Goal: Transaction & Acquisition: Book appointment/travel/reservation

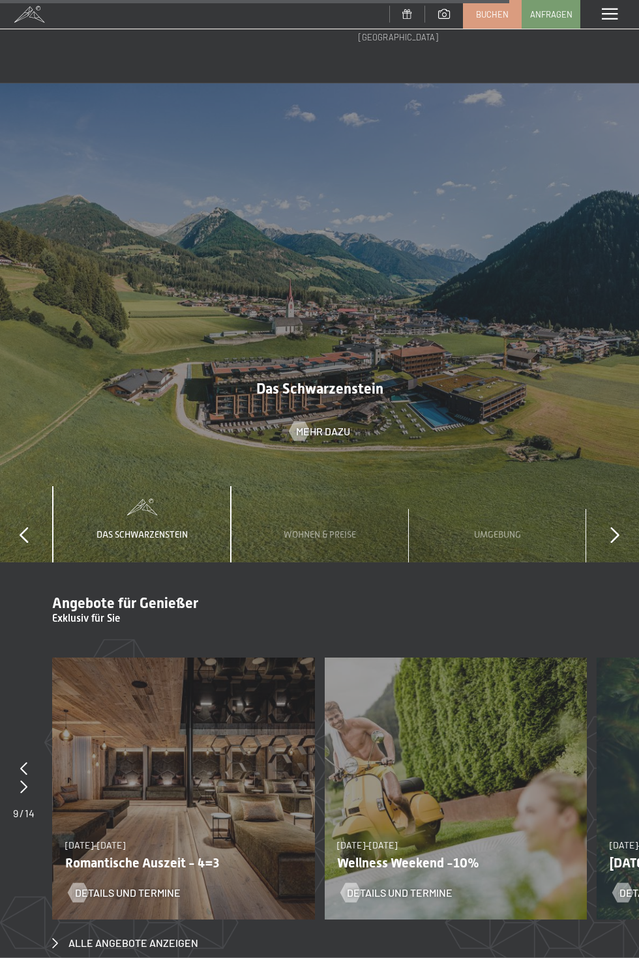
scroll to position [4277, 0]
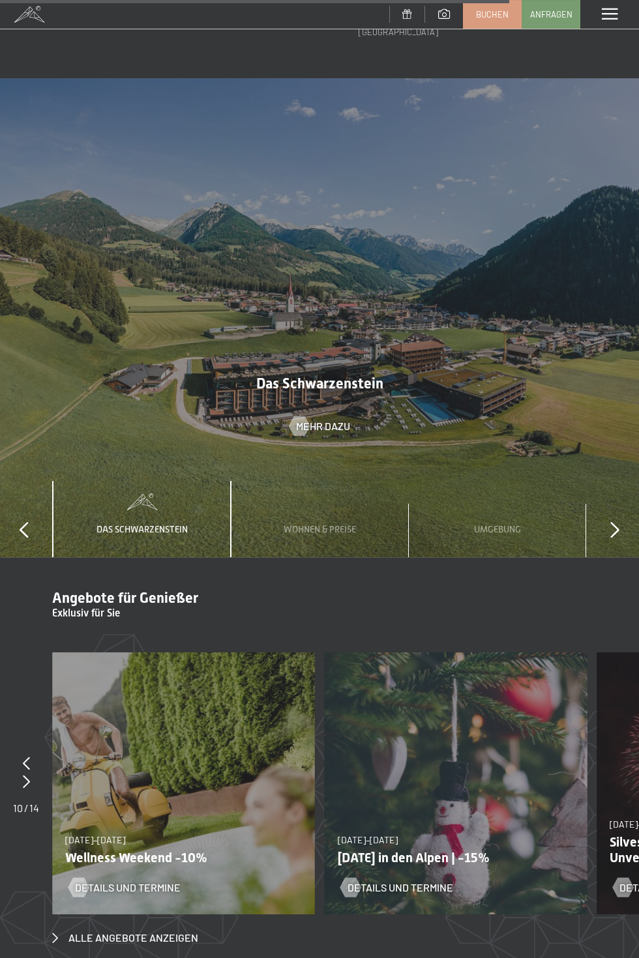
click at [616, 522] on icon at bounding box center [614, 530] width 9 height 16
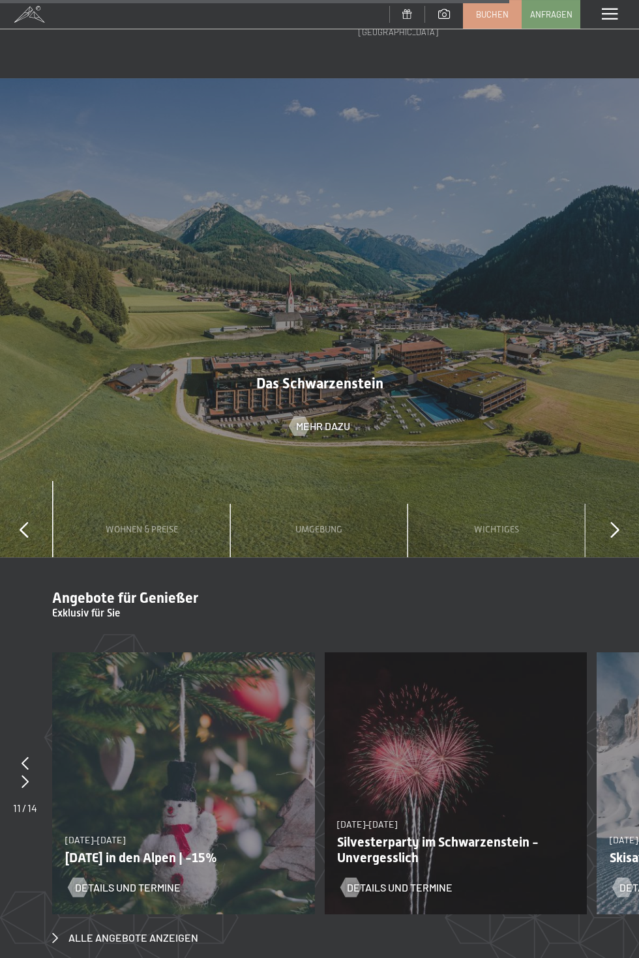
click at [619, 538] on icon at bounding box center [614, 530] width 9 height 16
click at [339, 524] on span "Wohnen & Preise" at bounding box center [319, 529] width 72 height 10
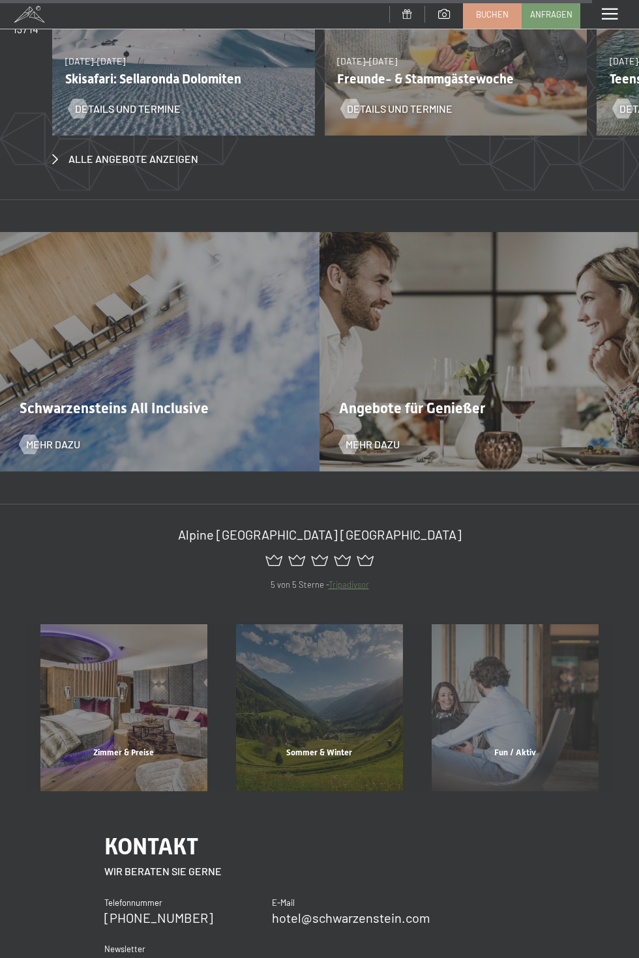
scroll to position [5063, 0]
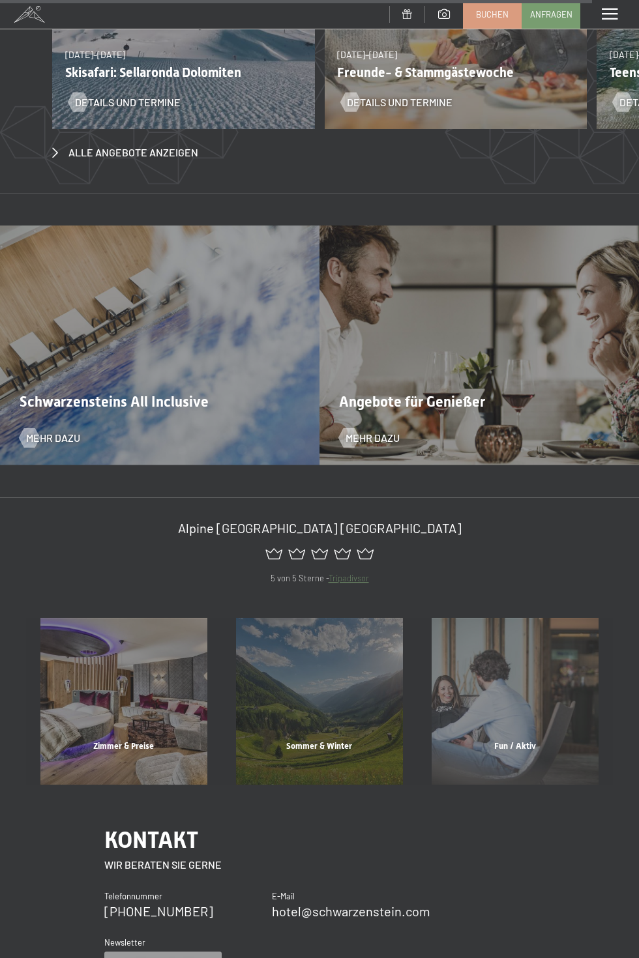
click at [121, 710] on div "Zimmer & Preise Mehr erfahren" at bounding box center [123, 701] width 195 height 167
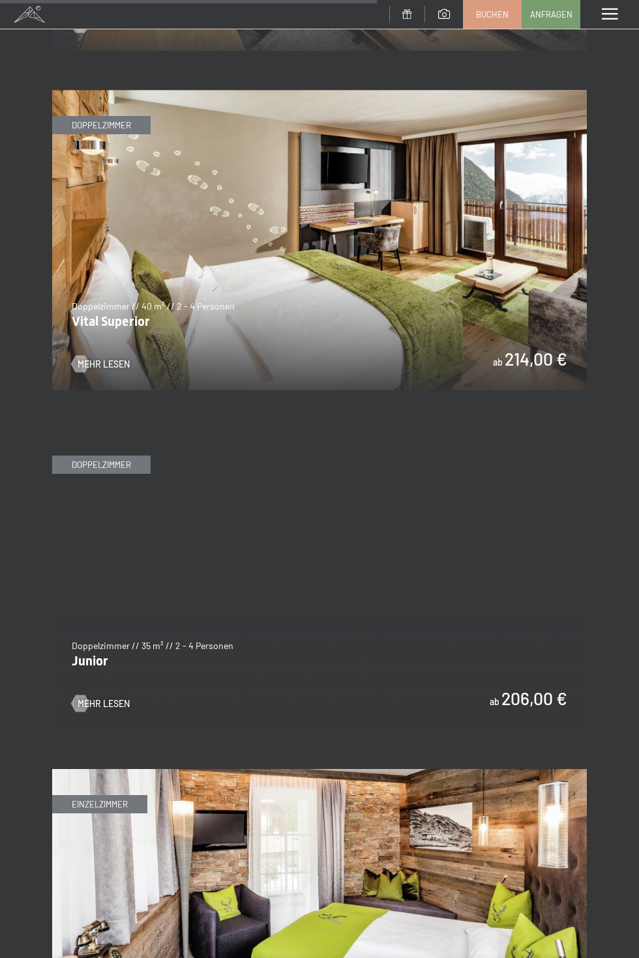
scroll to position [3240, 0]
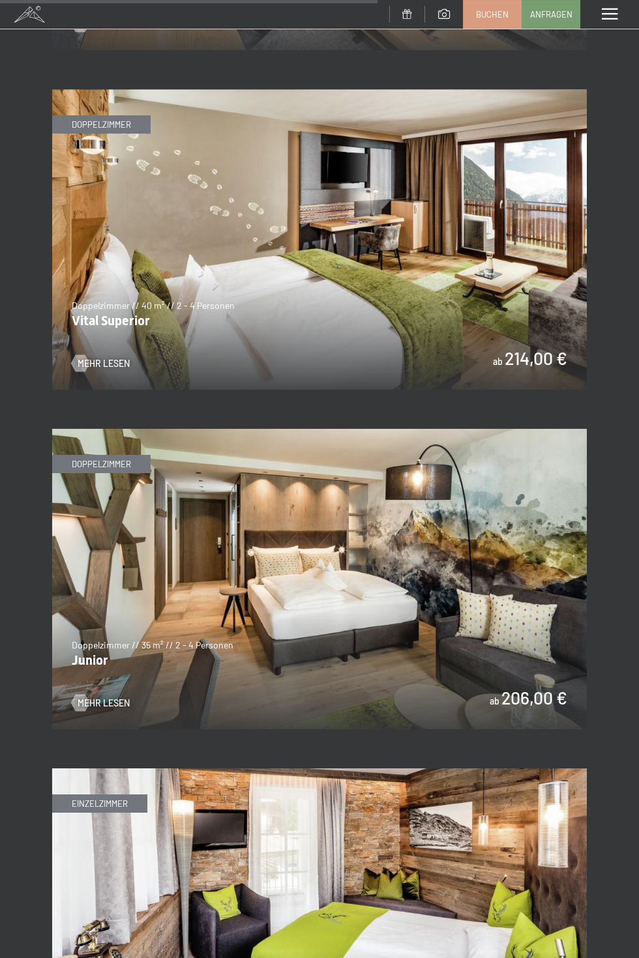
click at [87, 349] on img at bounding box center [319, 239] width 534 height 300
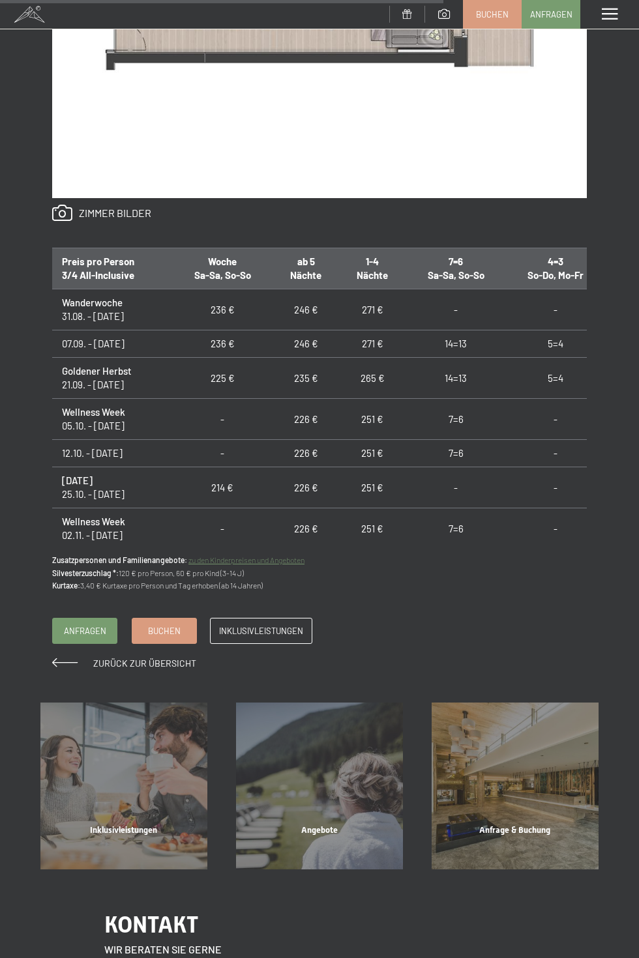
scroll to position [1082, 0]
click at [338, 831] on span "Angebote" at bounding box center [319, 829] width 36 height 10
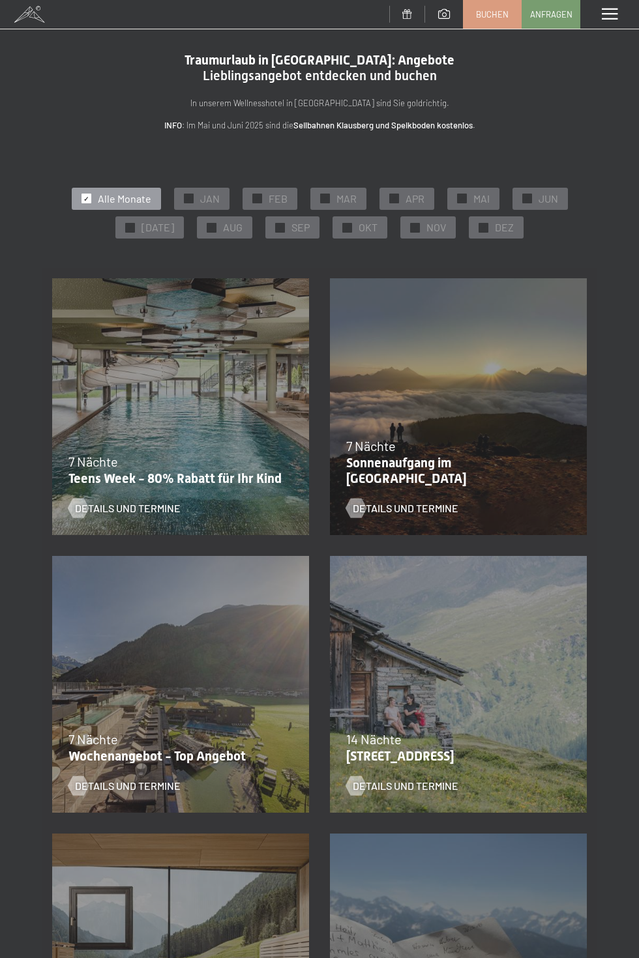
click at [83, 796] on div at bounding box center [77, 786] width 11 height 20
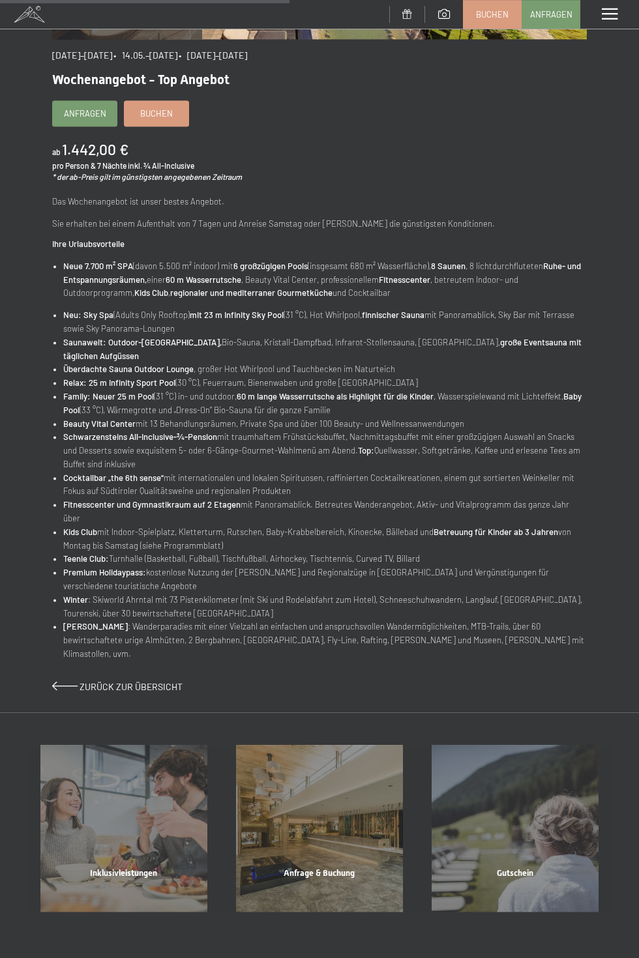
scroll to position [354, 0]
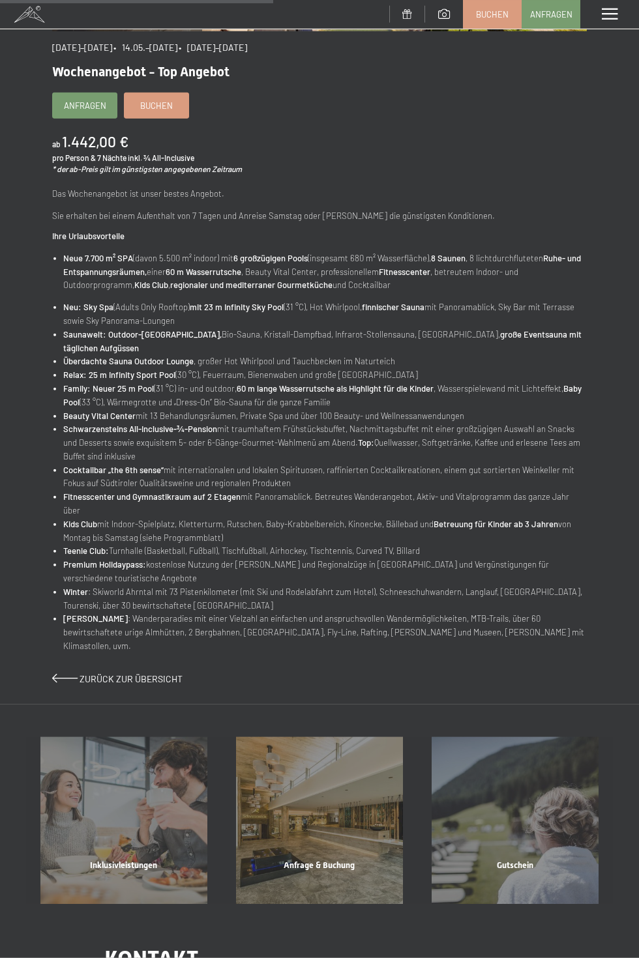
click at [121, 815] on div "Inklusivleistungen Mehr erfahren" at bounding box center [123, 820] width 195 height 167
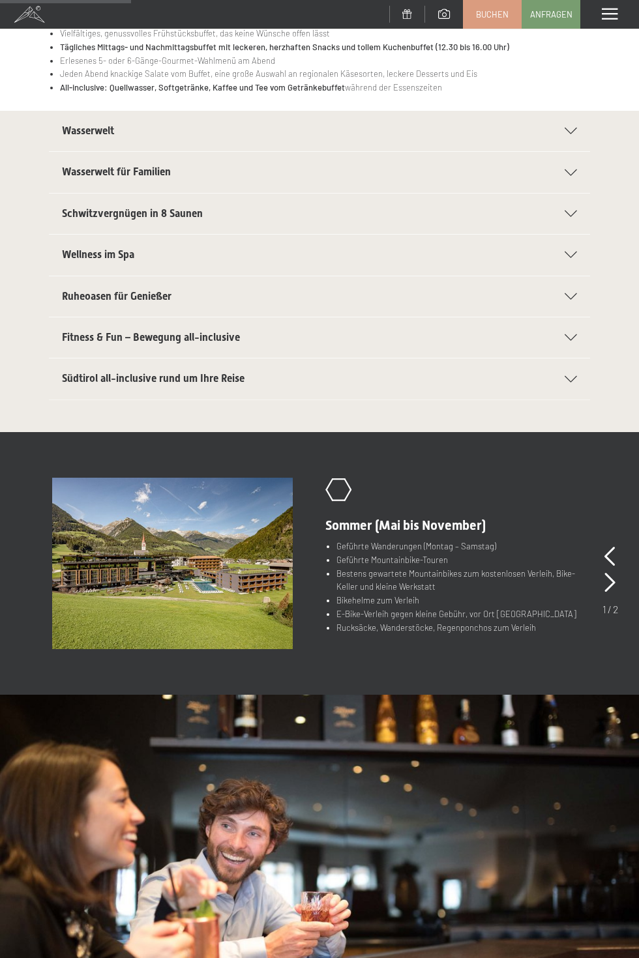
scroll to position [214, 0]
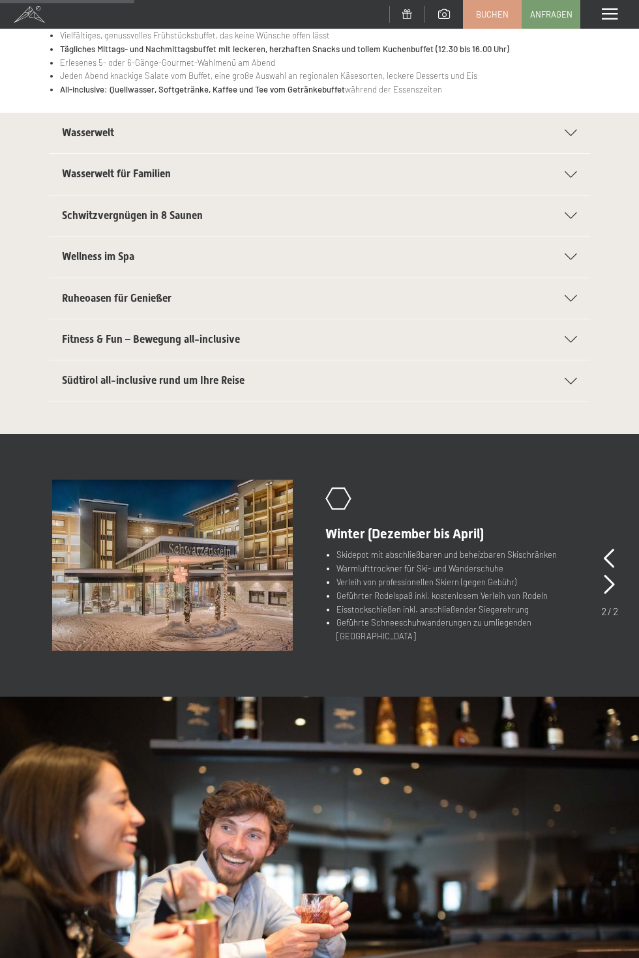
click at [234, 379] on span "Südtirol all-inclusive rund um Ihre Reise" at bounding box center [153, 380] width 182 height 12
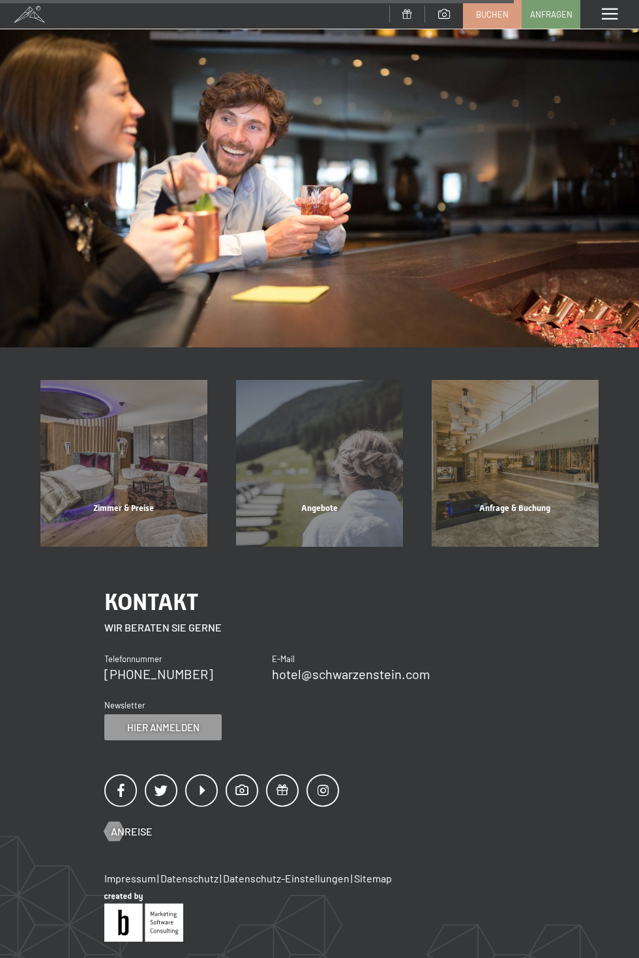
scroll to position [880, 0]
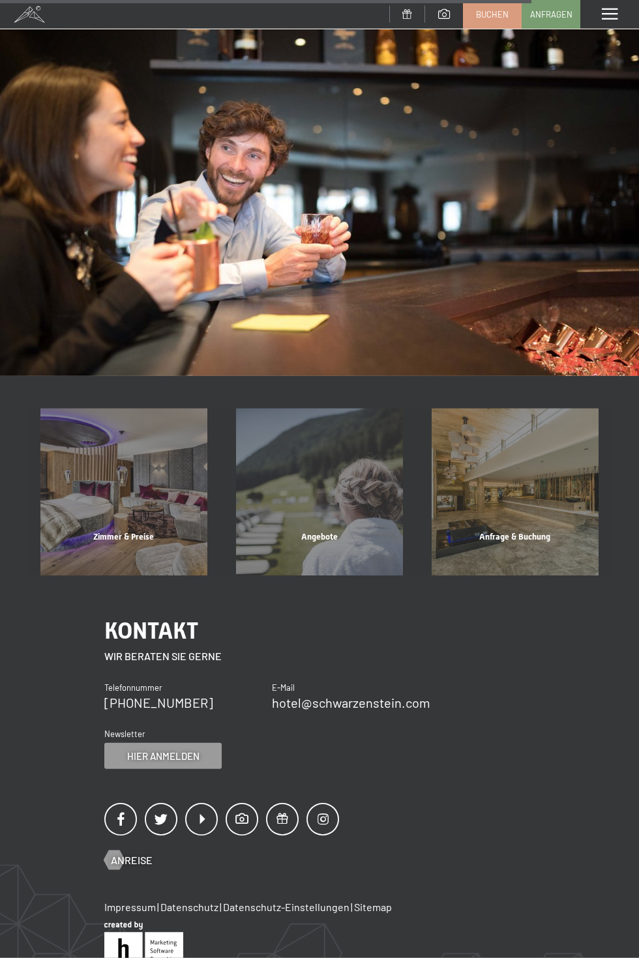
click at [332, 539] on span "Angebote" at bounding box center [319, 537] width 36 height 10
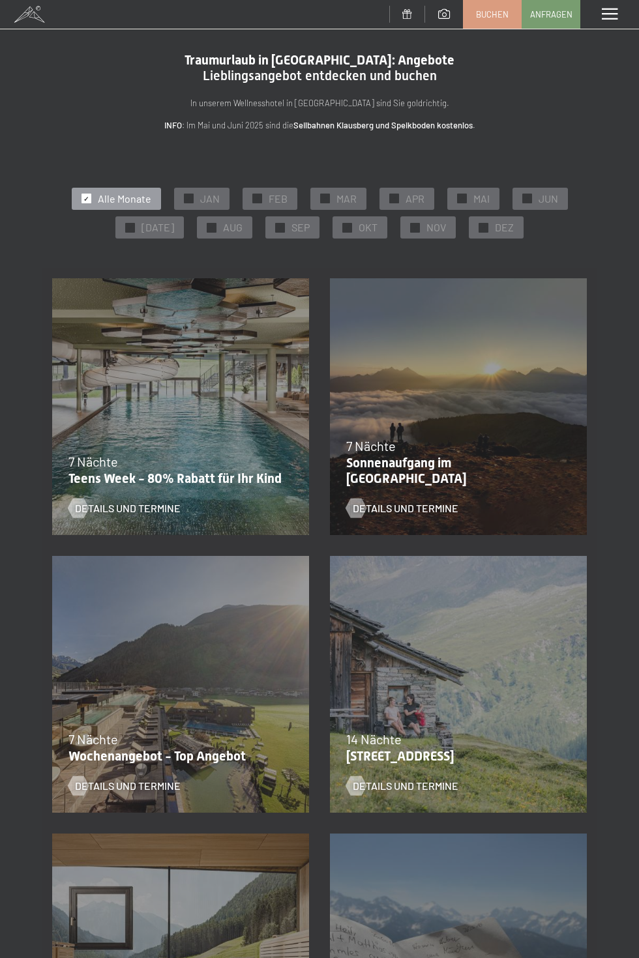
click at [83, 518] on div at bounding box center [77, 509] width 11 height 20
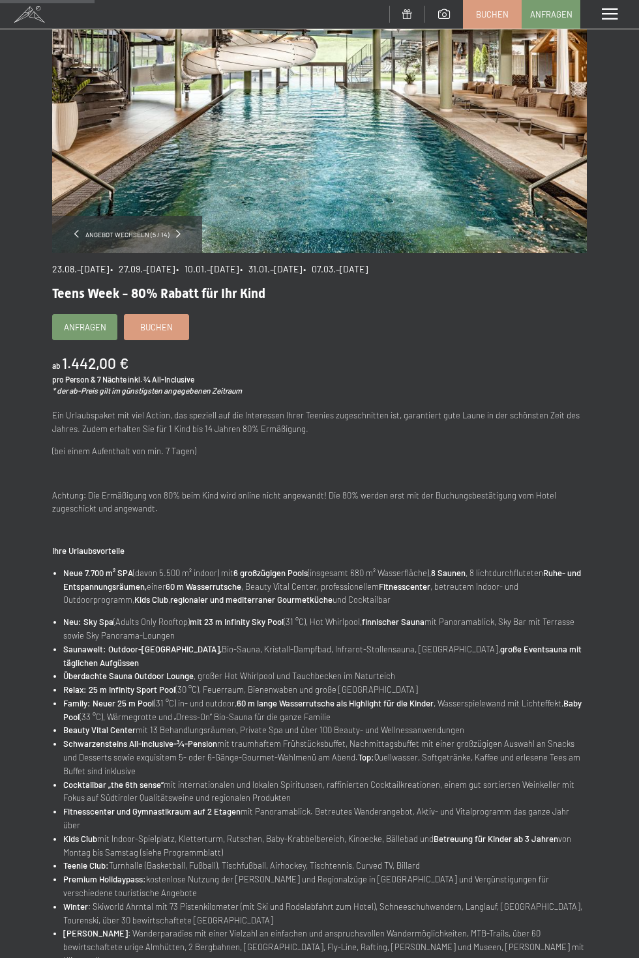
scroll to position [130, 0]
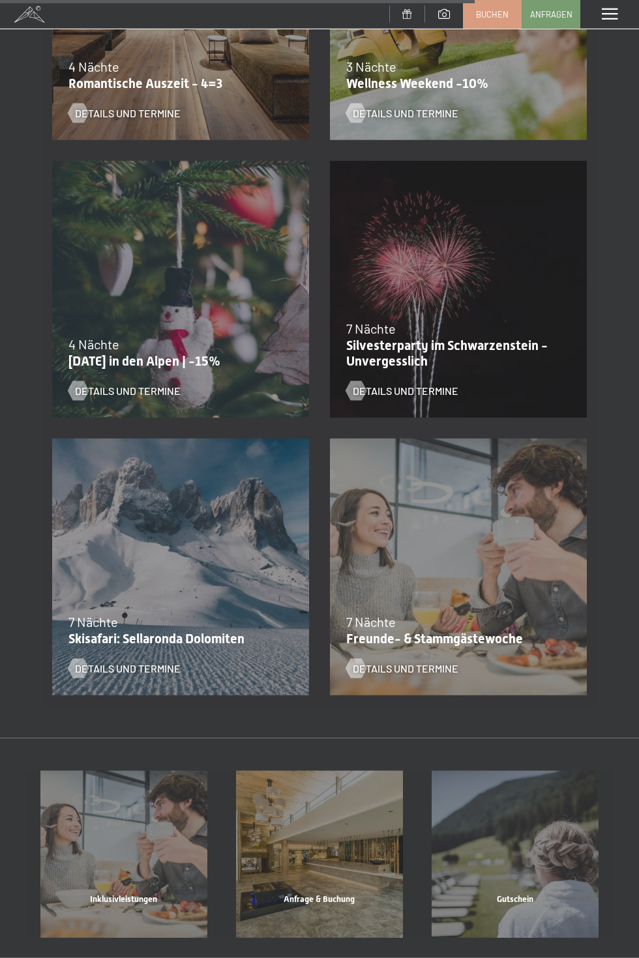
scroll to position [1503, 0]
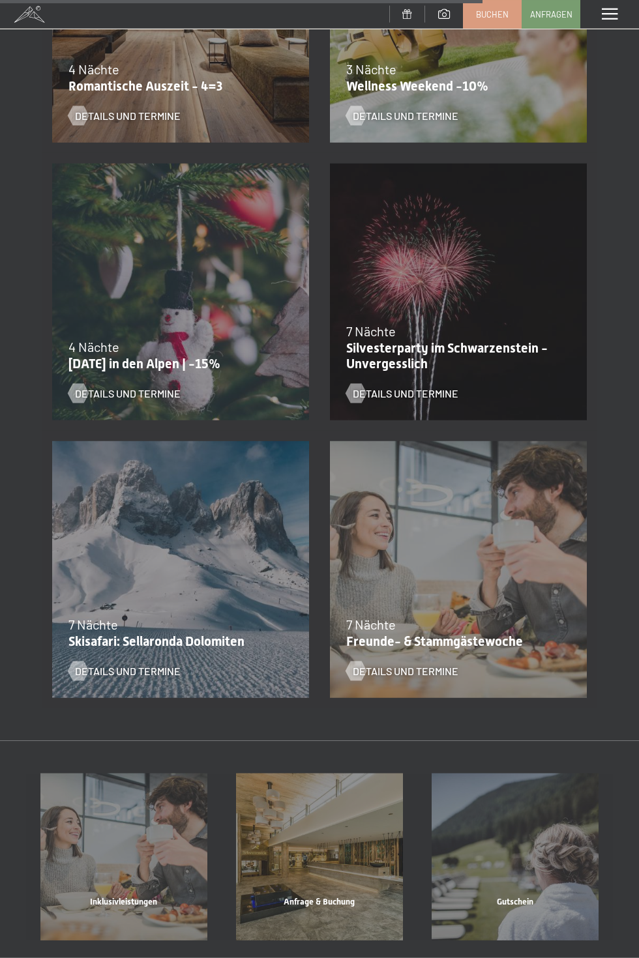
click at [83, 681] on div at bounding box center [77, 671] width 11 height 20
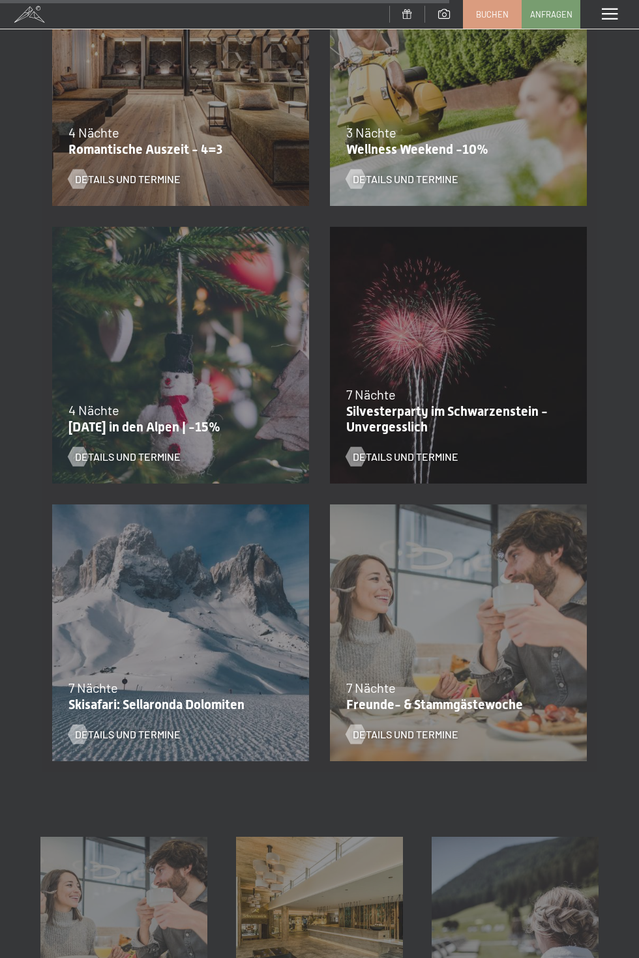
scroll to position [1441, 0]
click at [370, 728] on span "Details und Termine" at bounding box center [406, 733] width 106 height 14
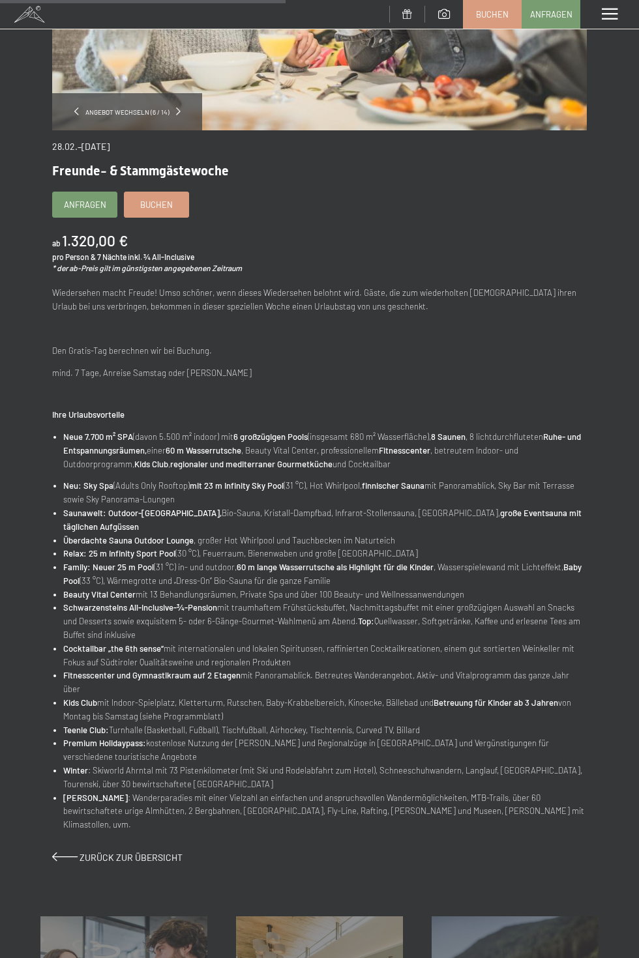
scroll to position [383, 0]
